Goal: Task Accomplishment & Management: Use online tool/utility

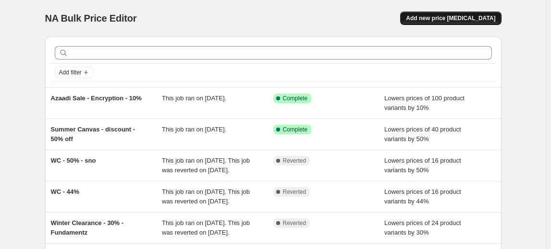
click at [434, 19] on span "Add new price [MEDICAL_DATA]" at bounding box center [450, 18] width 89 height 8
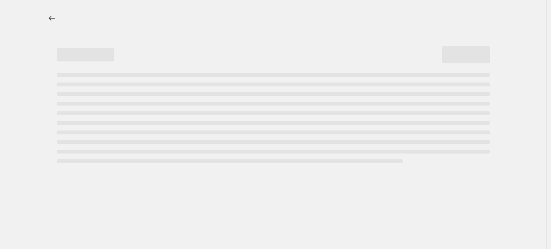
select select "percentage"
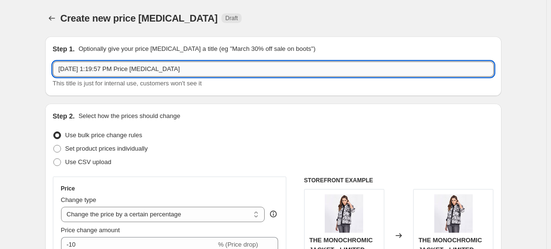
click at [186, 68] on input "[DATE] 1:19:57 PM Price [MEDICAL_DATA]" at bounding box center [273, 68] width 441 height 15
type input "Azaadi Sale - Encryption - 25% off"
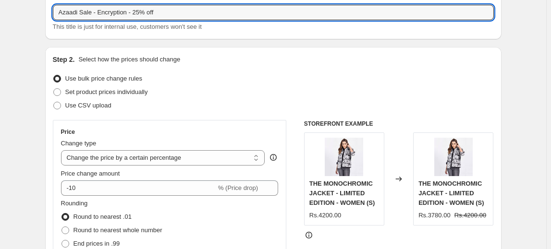
scroll to position [58, 0]
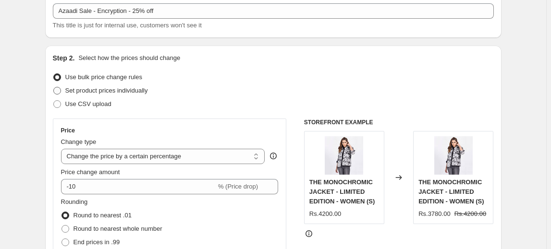
click at [148, 91] on span "Set product prices individually" at bounding box center [106, 90] width 83 height 7
click at [54, 87] on input "Set product prices individually" at bounding box center [53, 87] width 0 height 0
radio input "true"
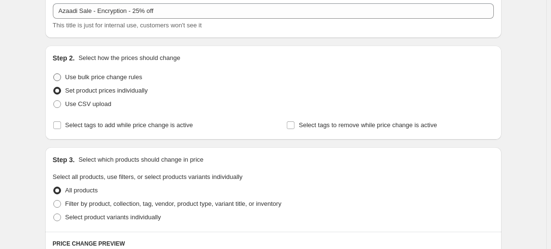
click at [142, 78] on span "Use bulk price change rules" at bounding box center [103, 76] width 77 height 7
click at [54, 74] on input "Use bulk price change rules" at bounding box center [53, 73] width 0 height 0
radio input "true"
select select "percentage"
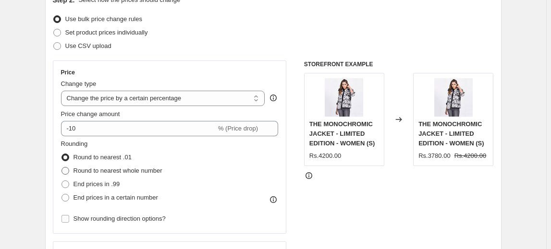
click at [149, 169] on span "Round to nearest whole number" at bounding box center [117, 170] width 89 height 7
click at [62, 168] on input "Round to nearest whole number" at bounding box center [61, 167] width 0 height 0
radio input "true"
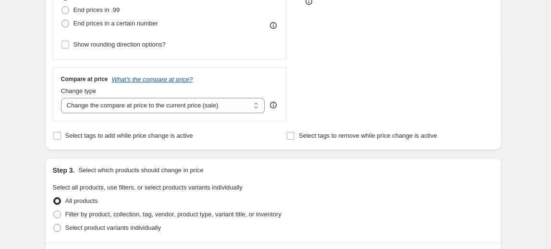
scroll to position [349, 0]
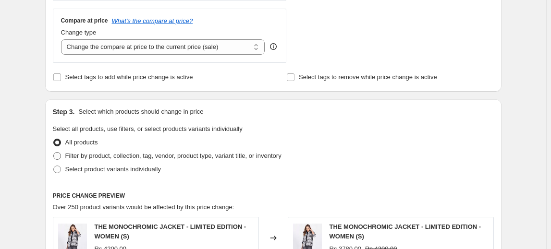
click at [183, 156] on span "Filter by product, collection, tag, vendor, product type, variant title, or inv…" at bounding box center [173, 155] width 216 height 7
click at [54, 153] on input "Filter by product, collection, tag, vendor, product type, variant title, or inv…" at bounding box center [53, 152] width 0 height 0
radio input "true"
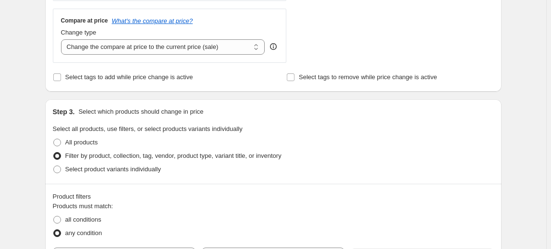
scroll to position [523, 0]
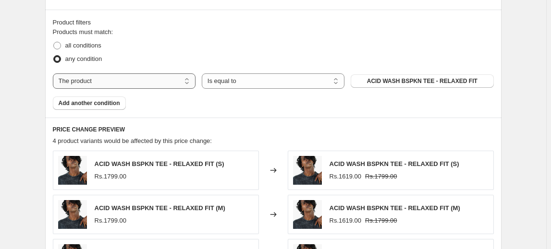
click at [157, 80] on select "The product The product's collection The product's tag The product's vendor The…" at bounding box center [124, 80] width 143 height 15
select select "collection"
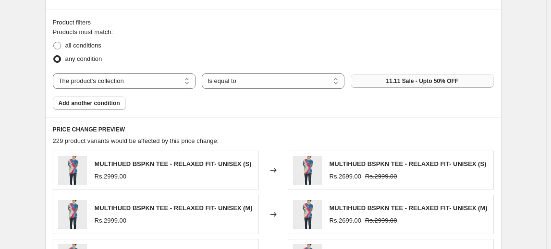
click at [426, 83] on span "11.11 Sale - Upto 50% OFF" at bounding box center [422, 81] width 72 height 8
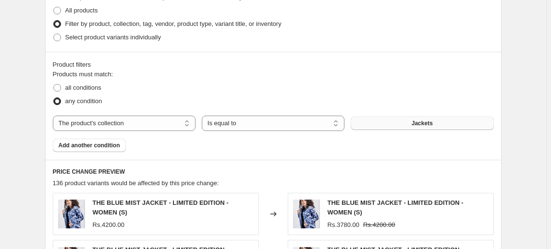
scroll to position [465, 0]
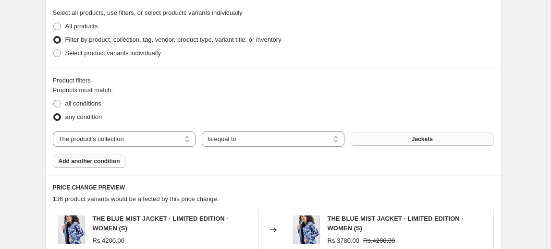
click at [102, 158] on span "Add another condition" at bounding box center [89, 161] width 61 height 8
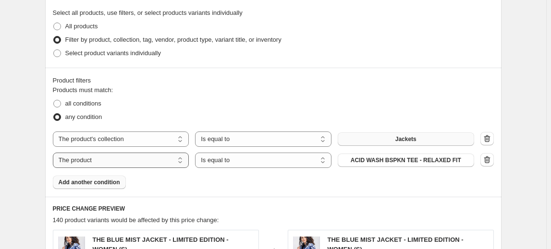
click at [157, 161] on select "The product The product's collection The product's tag The product's vendor The…" at bounding box center [121, 160] width 136 height 15
select select "product_status"
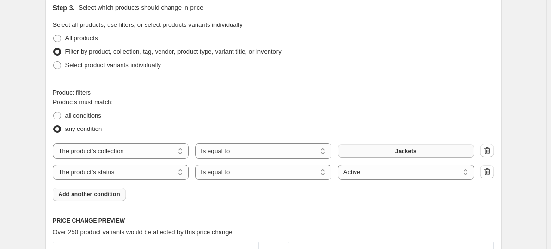
scroll to position [445, 0]
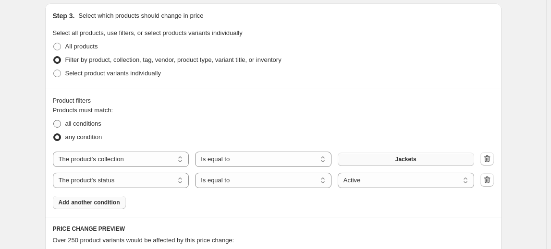
click at [60, 125] on span at bounding box center [57, 124] width 8 height 8
click at [54, 121] on input "all conditions" at bounding box center [53, 120] width 0 height 0
radio input "true"
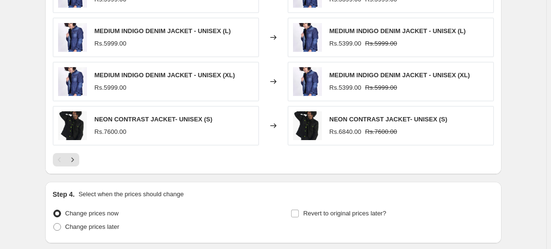
scroll to position [837, 0]
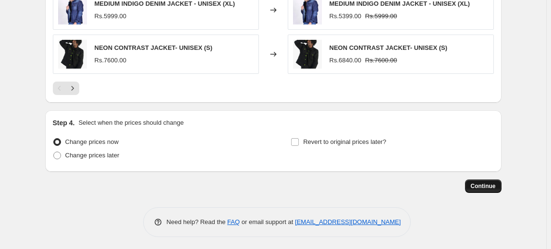
click at [495, 187] on span "Continue" at bounding box center [482, 186] width 25 height 8
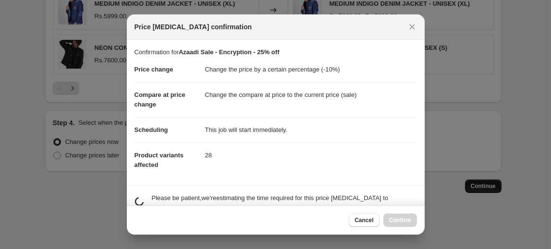
scroll to position [0, 0]
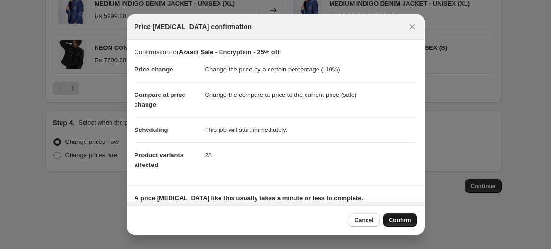
click at [398, 220] on span "Confirm" at bounding box center [400, 221] width 22 height 8
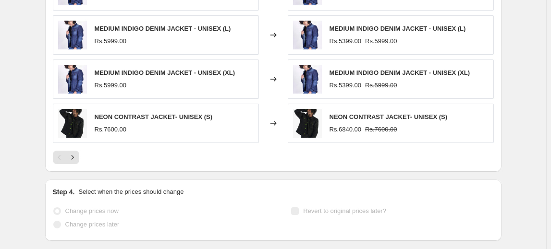
scroll to position [862, 0]
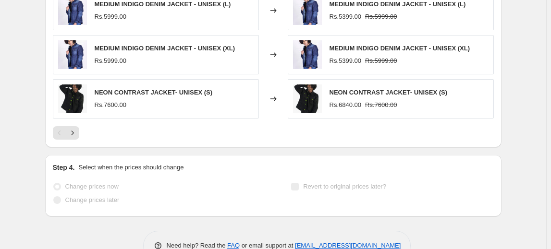
select select "percentage"
select select "collection"
select select "product_status"
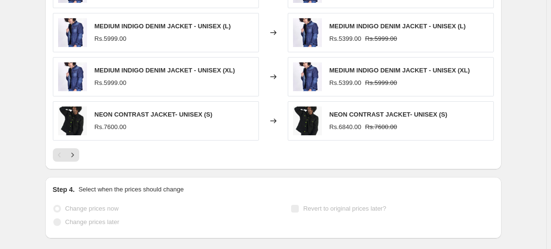
scroll to position [0, 0]
